Goal: Information Seeking & Learning: Learn about a topic

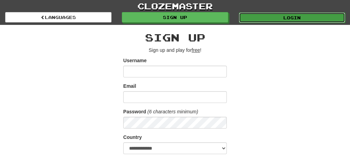
click at [284, 18] on link "Login" at bounding box center [292, 17] width 106 height 10
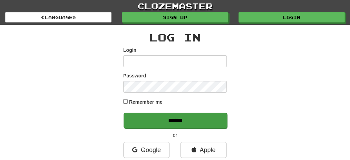
type input "**********"
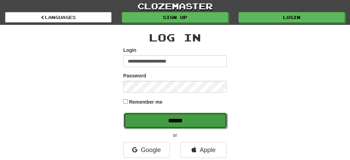
click at [182, 120] on input "******" at bounding box center [176, 121] width 104 height 16
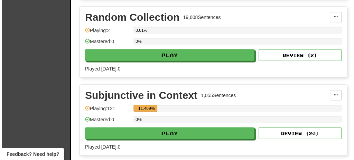
scroll to position [1428, 0]
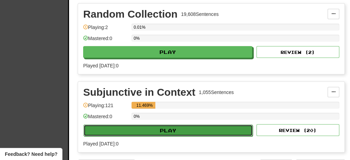
click at [167, 125] on button "Play" at bounding box center [168, 131] width 169 height 12
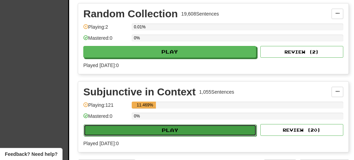
select select "**"
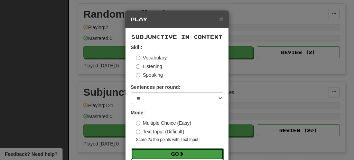
click at [158, 157] on button "Go" at bounding box center [177, 154] width 93 height 12
click at [179, 151] on button "Go" at bounding box center [177, 154] width 93 height 12
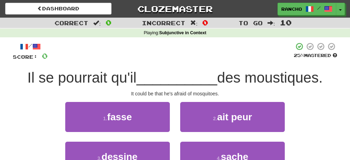
scroll to position [23, 0]
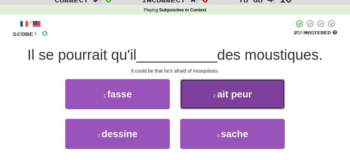
click at [261, 102] on button "2 . ait peur" at bounding box center [232, 94] width 105 height 30
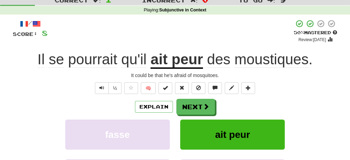
click at [253, 109] on div "Explain Next" at bounding box center [175, 107] width 325 height 16
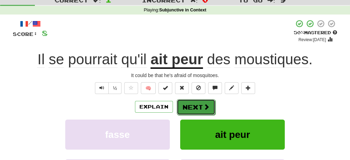
click at [203, 108] on button "Next" at bounding box center [196, 107] width 39 height 16
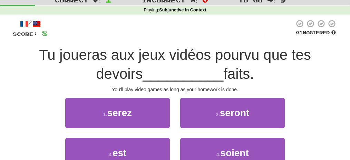
scroll to position [46, 0]
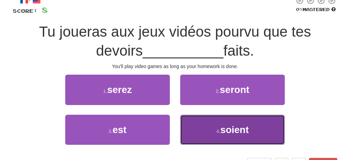
click at [252, 123] on button "4 . soient" at bounding box center [232, 130] width 105 height 30
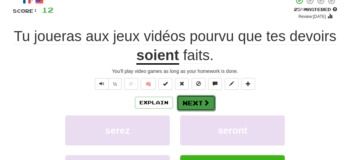
click at [198, 104] on button "Next" at bounding box center [196, 103] width 39 height 16
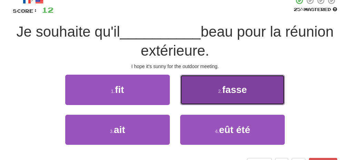
click at [254, 96] on button "2 . fasse" at bounding box center [232, 90] width 105 height 30
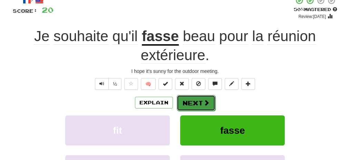
click at [189, 102] on button "Next" at bounding box center [196, 103] width 39 height 16
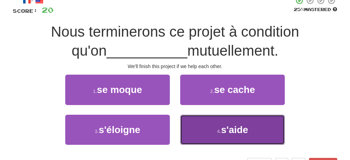
click at [203, 128] on button "4 . s'aide" at bounding box center [232, 130] width 105 height 30
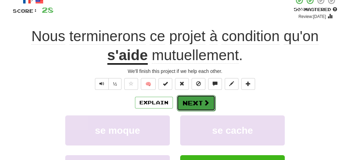
click at [197, 103] on button "Next" at bounding box center [196, 103] width 39 height 16
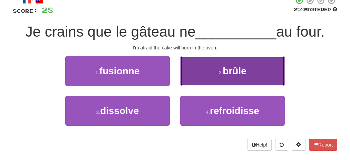
click at [233, 79] on button "2 . brûle" at bounding box center [232, 71] width 105 height 30
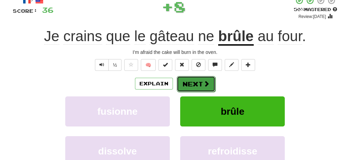
click at [204, 85] on span at bounding box center [207, 84] width 6 height 6
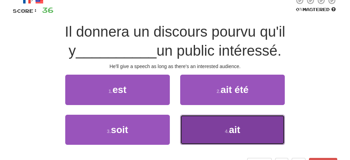
click at [216, 127] on button "4 . ait" at bounding box center [232, 130] width 105 height 30
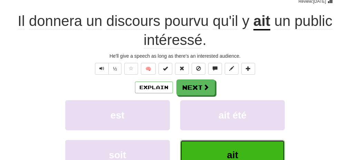
scroll to position [69, 0]
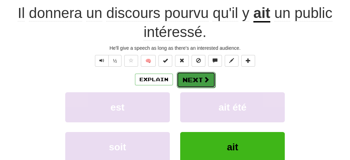
click at [195, 80] on button "Next" at bounding box center [196, 80] width 39 height 16
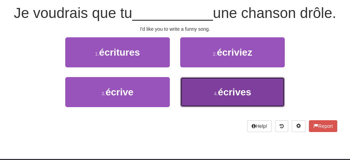
click at [208, 107] on button "4 . écrives" at bounding box center [232, 92] width 105 height 30
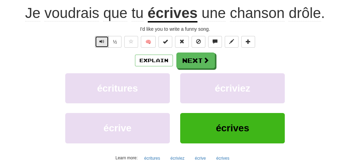
click at [104, 39] on span "Text-to-speech controls" at bounding box center [102, 41] width 5 height 5
click at [101, 44] on span "Text-to-speech controls" at bounding box center [102, 41] width 5 height 5
click at [104, 42] on span "Text-to-speech controls" at bounding box center [102, 41] width 5 height 5
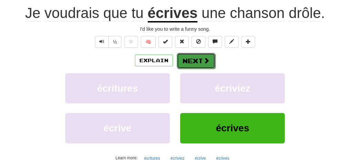
click at [198, 58] on button "Next" at bounding box center [196, 61] width 39 height 16
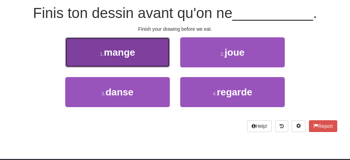
click at [159, 57] on button "1 . mange" at bounding box center [117, 52] width 105 height 30
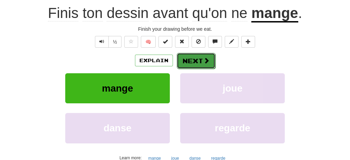
click at [198, 60] on button "Next" at bounding box center [196, 61] width 39 height 16
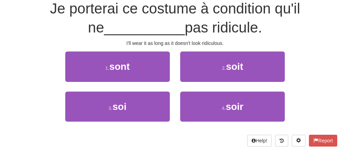
scroll to position [65, 0]
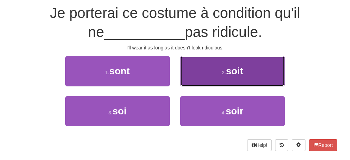
click at [201, 74] on button "2 . soit" at bounding box center [232, 71] width 105 height 30
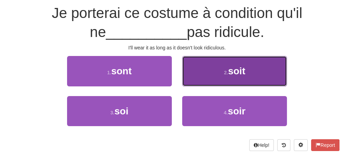
scroll to position [69, 0]
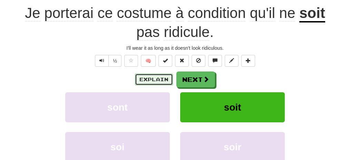
click at [163, 81] on button "Explain" at bounding box center [154, 80] width 38 height 12
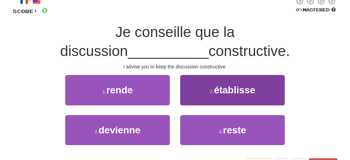
scroll to position [46, 0]
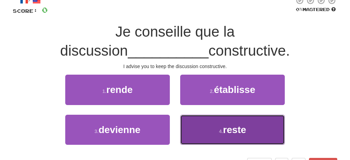
click at [243, 131] on span "reste" at bounding box center [234, 129] width 23 height 11
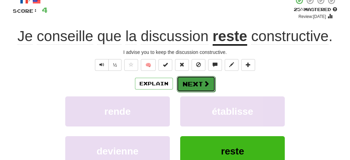
click at [198, 85] on button "Next" at bounding box center [196, 84] width 39 height 16
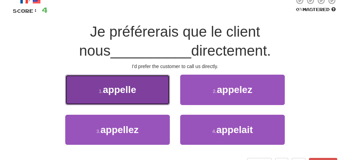
click at [151, 86] on button "1 . appelle" at bounding box center [117, 90] width 105 height 30
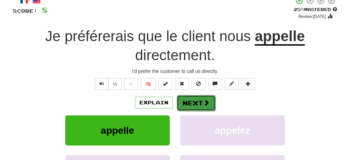
click at [194, 101] on button "Next" at bounding box center [196, 103] width 39 height 16
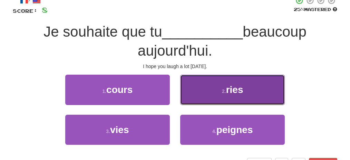
click at [200, 97] on button "2 . [GEOGRAPHIC_DATA]" at bounding box center [232, 90] width 105 height 30
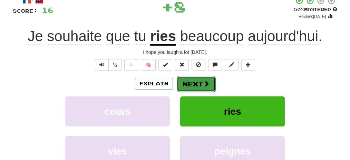
click at [201, 85] on button "Next" at bounding box center [196, 84] width 39 height 16
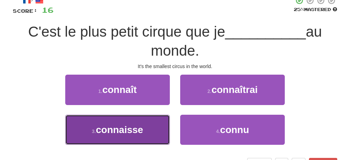
click at [155, 126] on button "3 . connaisse" at bounding box center [117, 130] width 105 height 30
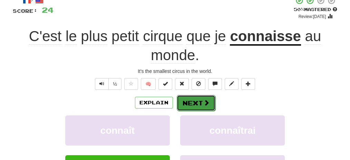
click at [192, 103] on button "Next" at bounding box center [196, 103] width 39 height 16
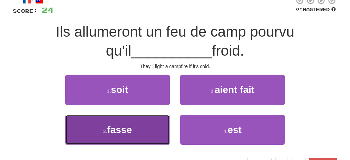
click at [152, 123] on button "3 . fasse" at bounding box center [117, 130] width 105 height 30
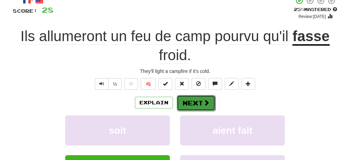
click at [199, 100] on button "Next" at bounding box center [196, 103] width 39 height 16
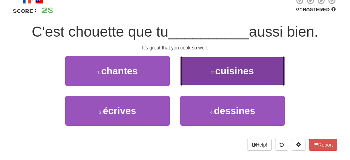
click at [205, 76] on button "2 . cuisines" at bounding box center [232, 71] width 105 height 30
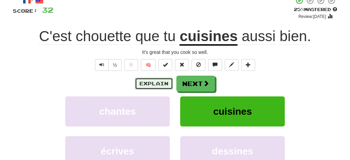
click at [164, 85] on button "Explain" at bounding box center [154, 84] width 38 height 12
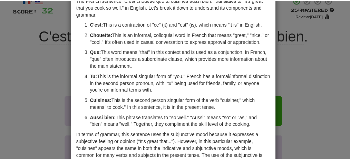
scroll to position [0, 0]
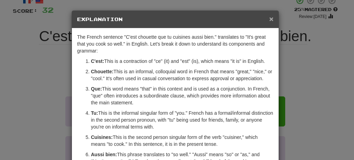
click at [270, 19] on span "×" at bounding box center [271, 19] width 4 height 8
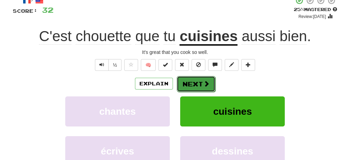
click at [199, 84] on button "Next" at bounding box center [196, 84] width 39 height 16
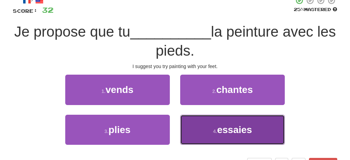
click at [229, 134] on button "4 . essaies" at bounding box center [232, 130] width 105 height 30
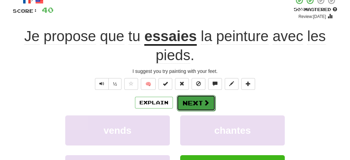
click at [198, 103] on button "Next" at bounding box center [196, 103] width 39 height 16
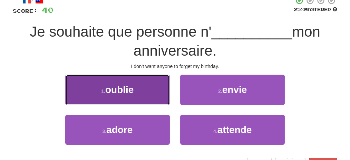
click at [154, 92] on button "1 . oublie" at bounding box center [117, 90] width 105 height 30
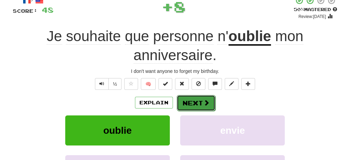
click at [209, 101] on button "Next" at bounding box center [196, 103] width 39 height 16
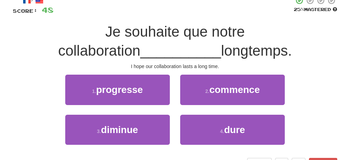
click at [240, 45] on div "Je souhaite que notre collaboration __________ longtemps." at bounding box center [175, 41] width 325 height 38
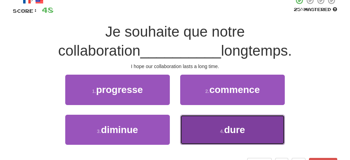
click at [208, 124] on button "4 . dure" at bounding box center [232, 130] width 105 height 30
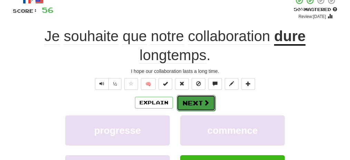
click at [202, 102] on button "Next" at bounding box center [196, 103] width 39 height 16
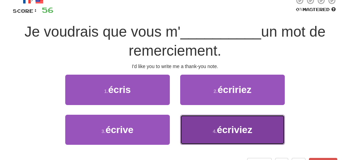
click at [206, 124] on button "4 . écriviez" at bounding box center [232, 130] width 105 height 30
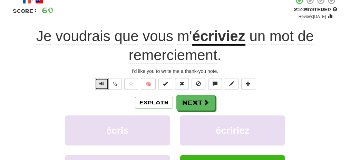
click at [103, 82] on span "Text-to-speech controls" at bounding box center [102, 83] width 5 height 5
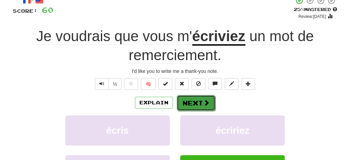
click at [201, 102] on button "Next" at bounding box center [196, 103] width 39 height 16
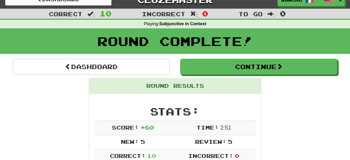
scroll to position [7, 0]
